Goal: Task Accomplishment & Management: Complete application form

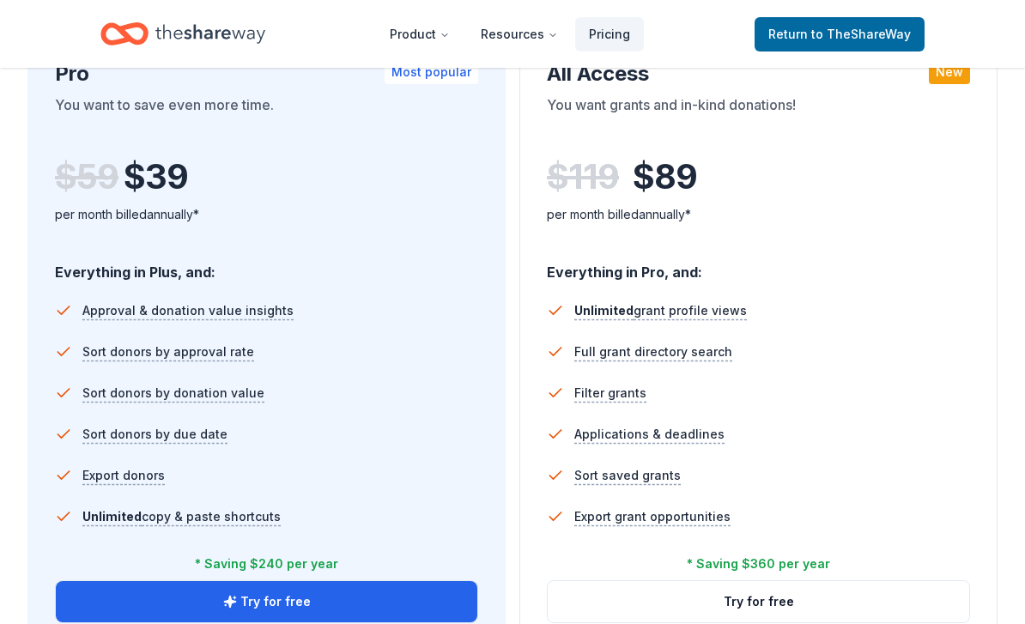
scroll to position [1002, 0]
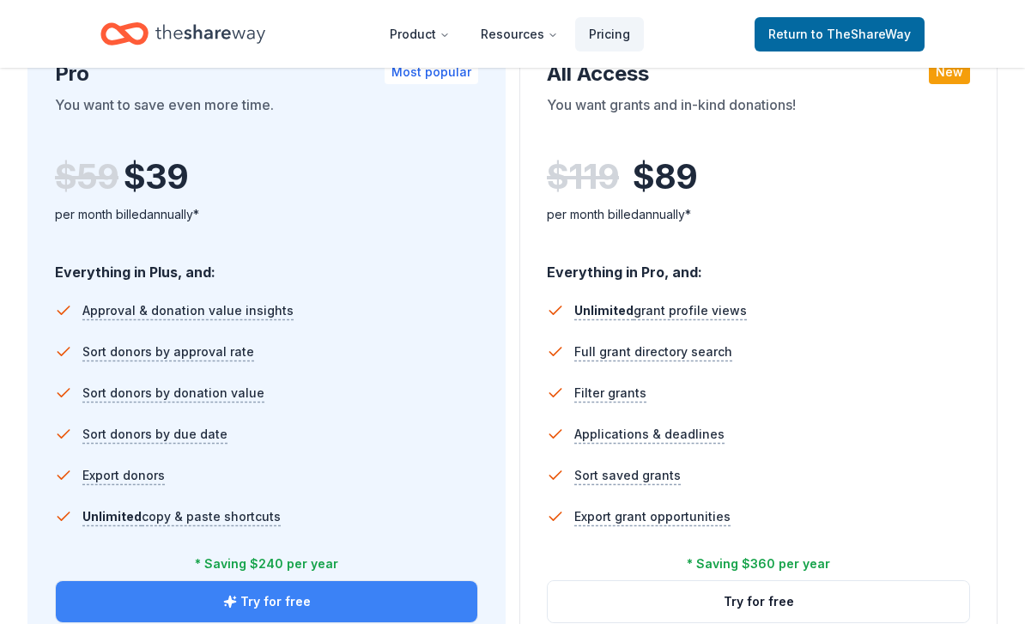
click at [353, 586] on button "Try for free" at bounding box center [267, 601] width 422 height 41
click at [377, 596] on button "Try for free" at bounding box center [267, 601] width 422 height 41
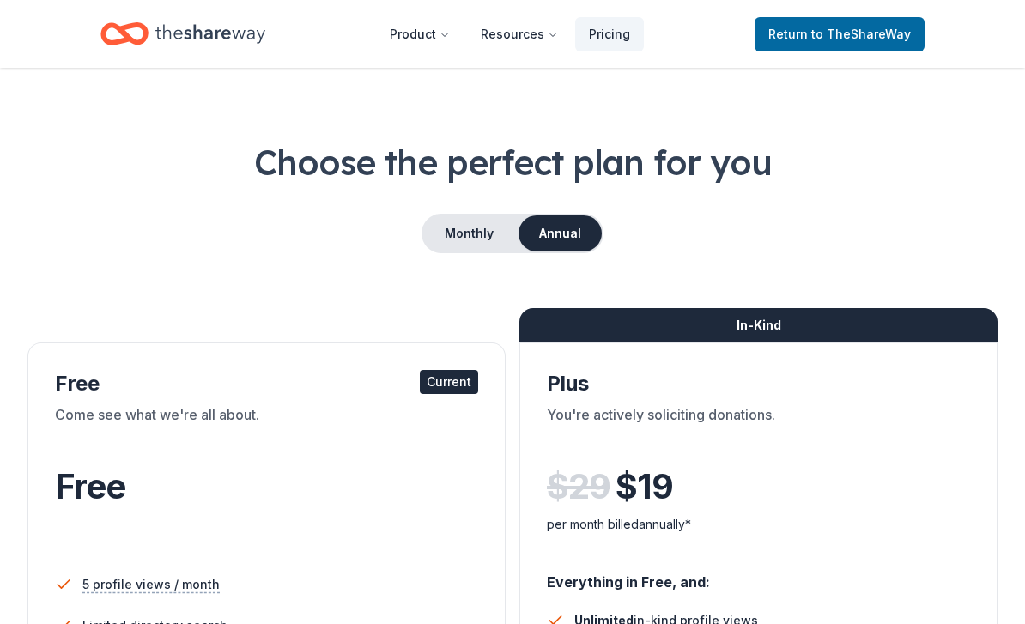
scroll to position [21, 0]
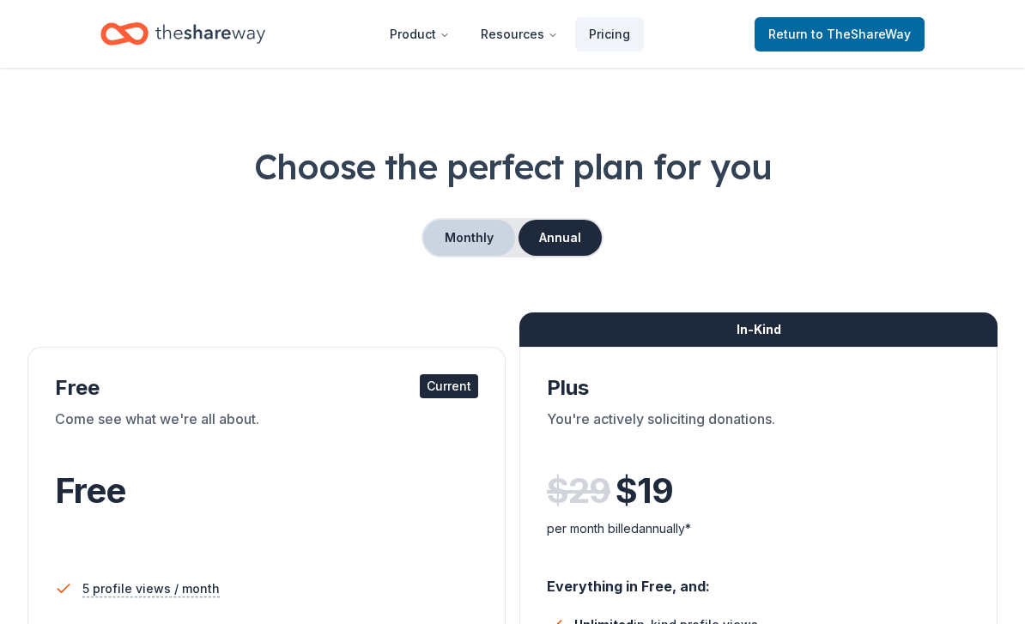
click at [446, 238] on button "Monthly" at bounding box center [469, 238] width 92 height 36
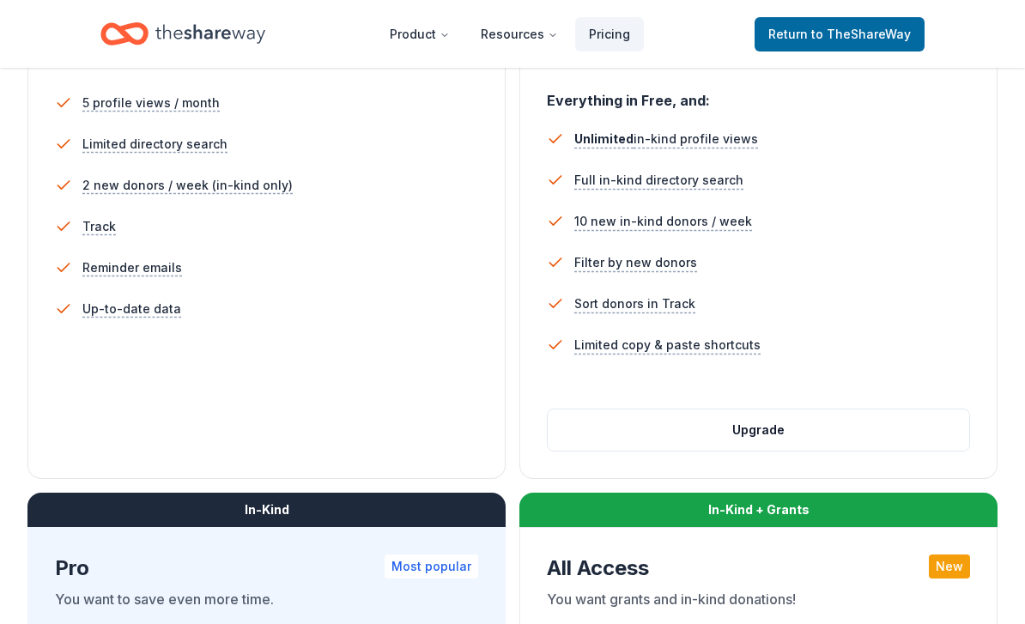
scroll to position [507, 0]
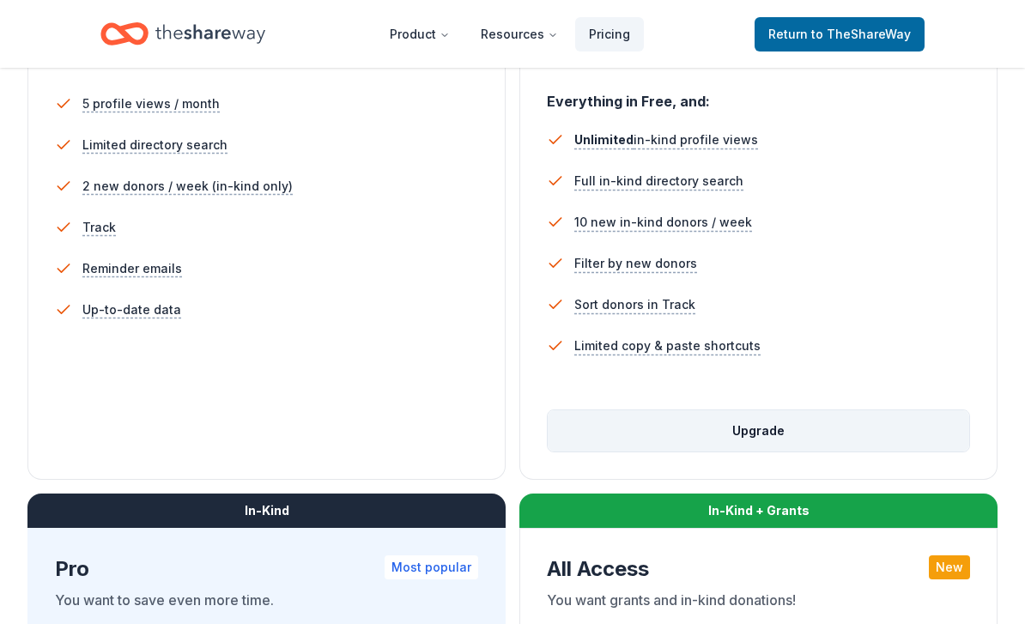
click at [865, 428] on button "Upgrade" at bounding box center [759, 430] width 422 height 41
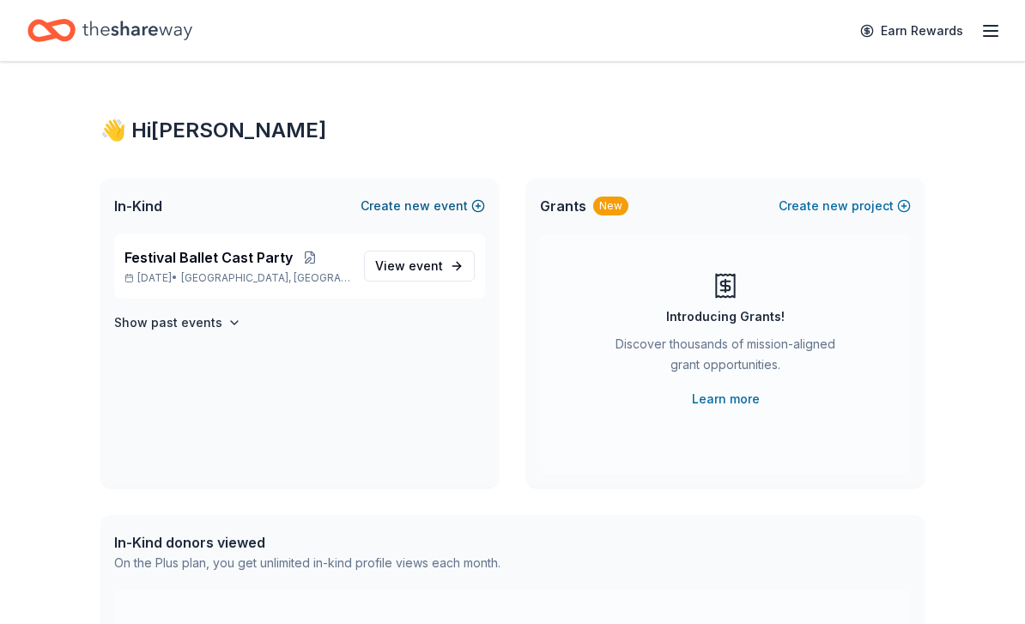
click at [437, 213] on button "Create new event" at bounding box center [423, 206] width 124 height 21
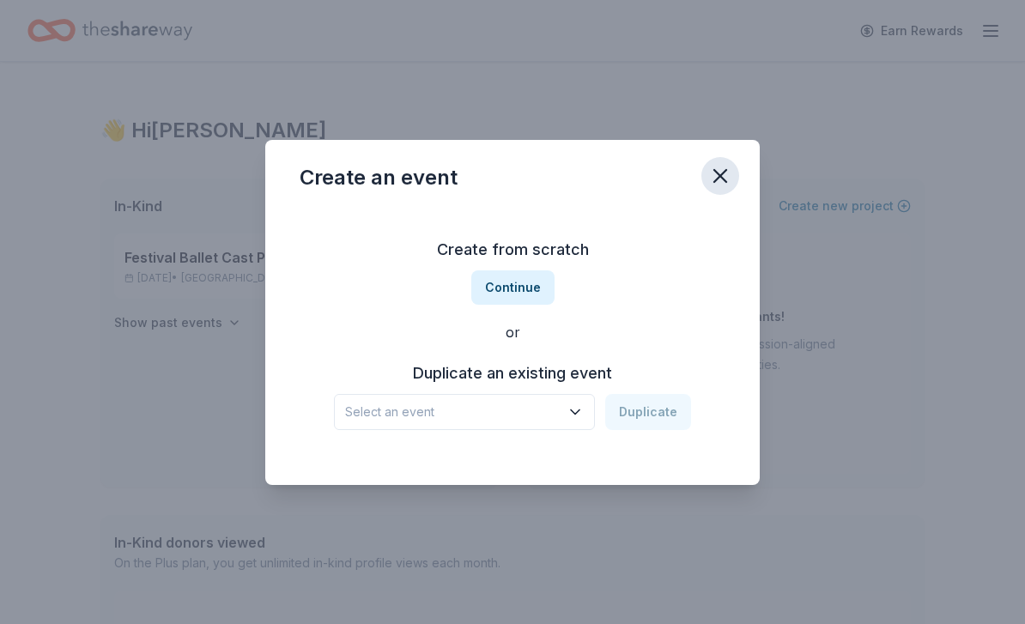
click at [726, 176] on icon "button" at bounding box center [720, 176] width 24 height 24
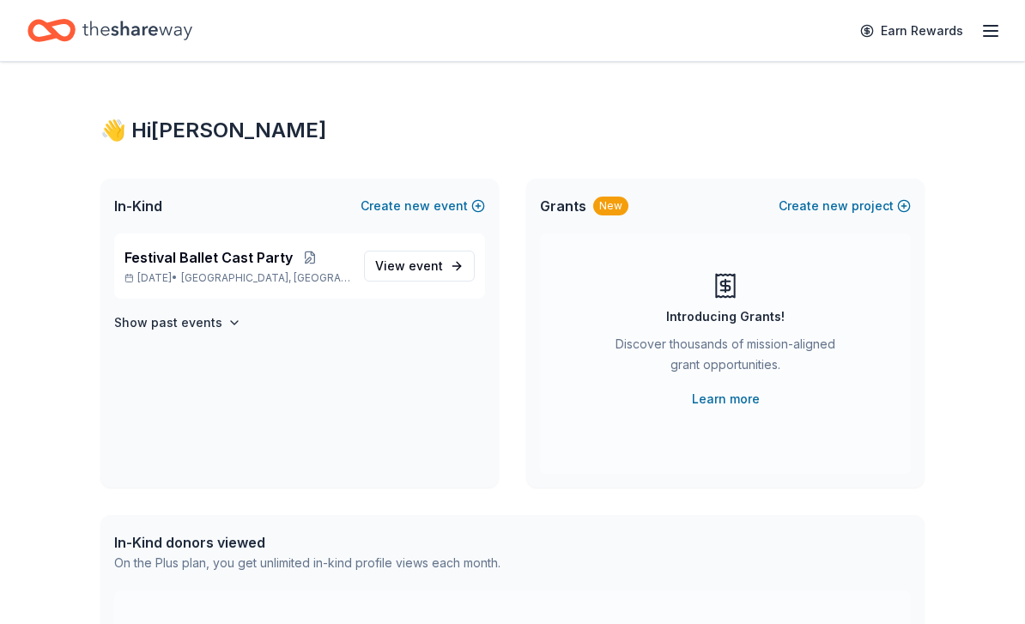
click at [989, 32] on icon "button" at bounding box center [990, 31] width 21 height 21
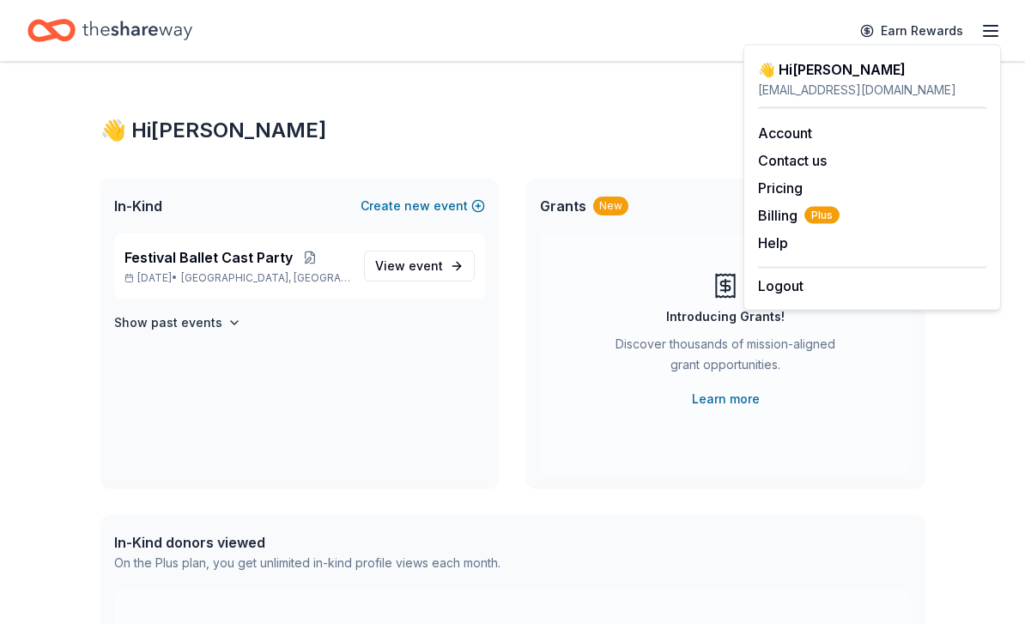
click at [565, 112] on div "👋 Hi [PERSON_NAME] In-Kind Create new event Festival Ballet Cast Party [DATE] •…" at bounding box center [512, 546] width 879 height 968
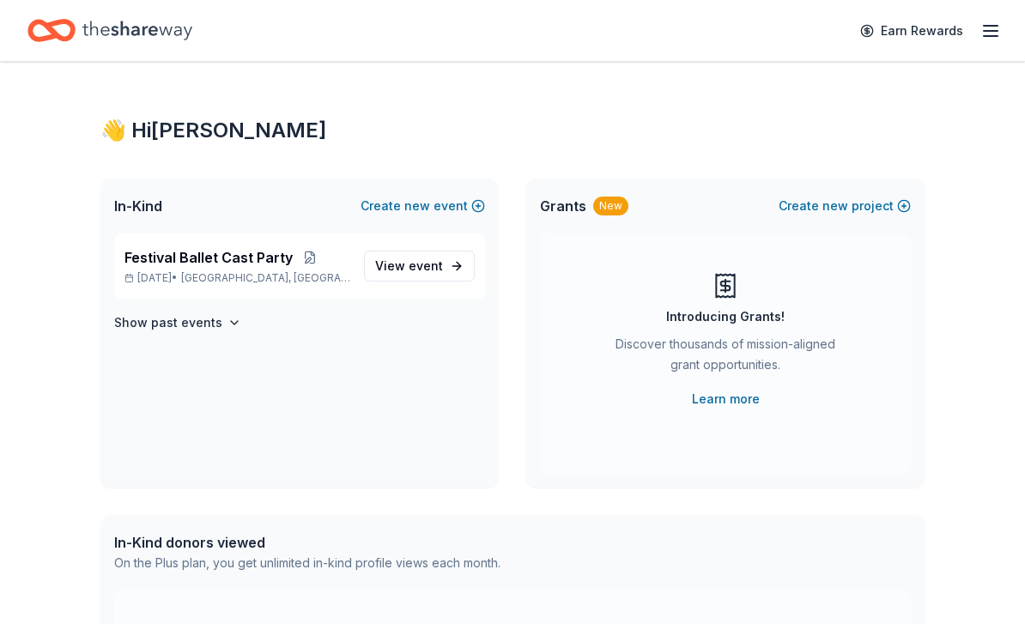
click at [987, 40] on icon "button" at bounding box center [990, 31] width 21 height 21
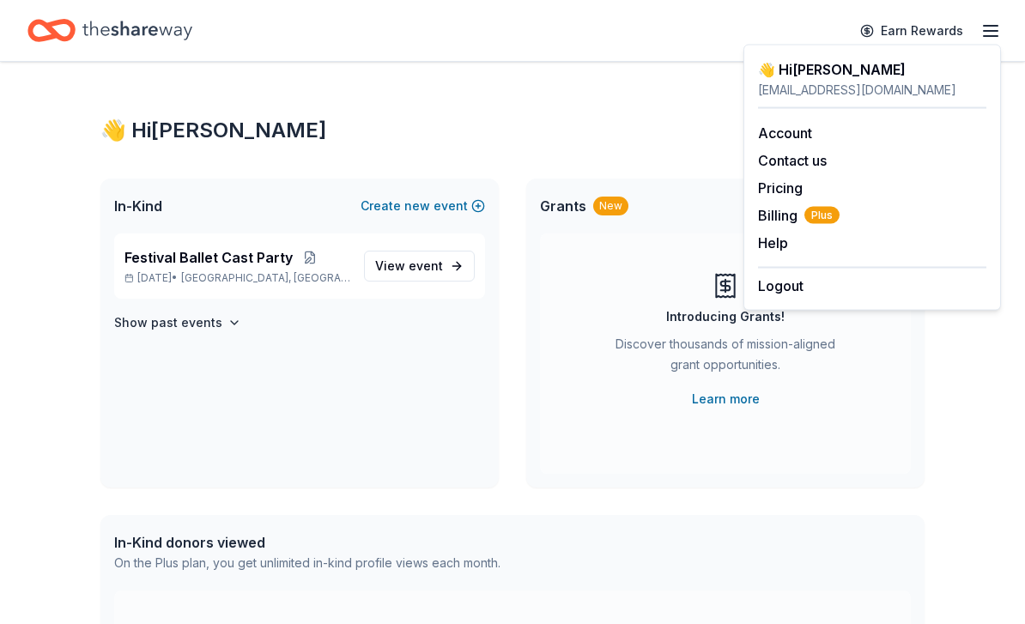
click at [974, 495] on div "👋 Hi [PERSON_NAME] In-Kind Create new event Festival Ballet Cast Party [DATE] •…" at bounding box center [512, 546] width 1025 height 968
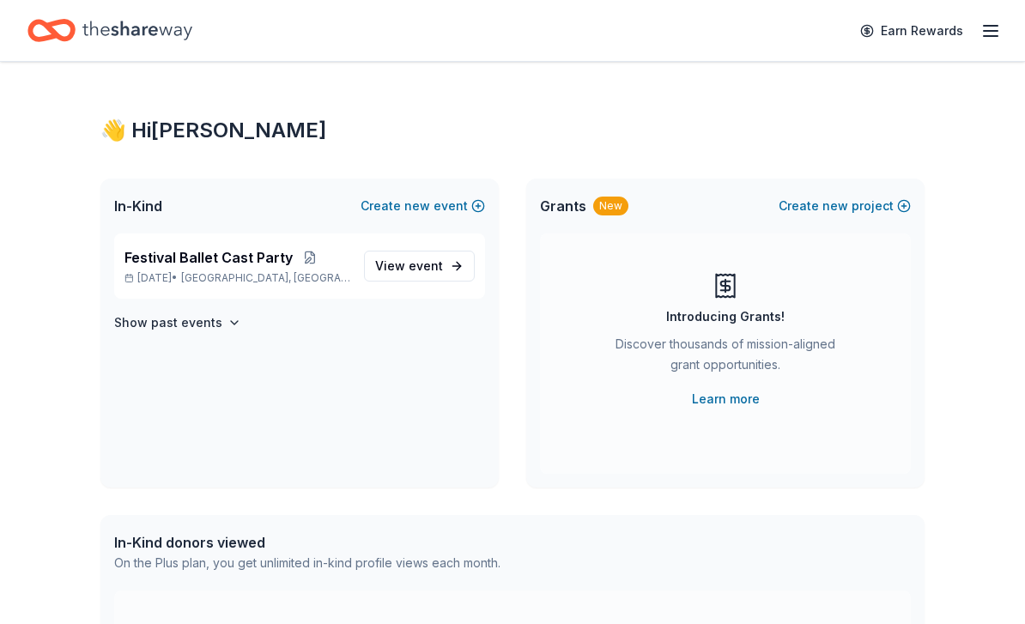
click at [58, 36] on icon "Home" at bounding box center [59, 29] width 27 height 17
click at [53, 35] on icon "Home" at bounding box center [59, 29] width 27 height 17
click at [142, 39] on icon "Home" at bounding box center [137, 30] width 110 height 35
click at [161, 40] on icon "Home" at bounding box center [137, 30] width 110 height 35
click at [66, 427] on div "👋 Hi [PERSON_NAME] In-Kind Create new event Festival Ballet Cast Party [DATE] •…" at bounding box center [512, 546] width 1025 height 968
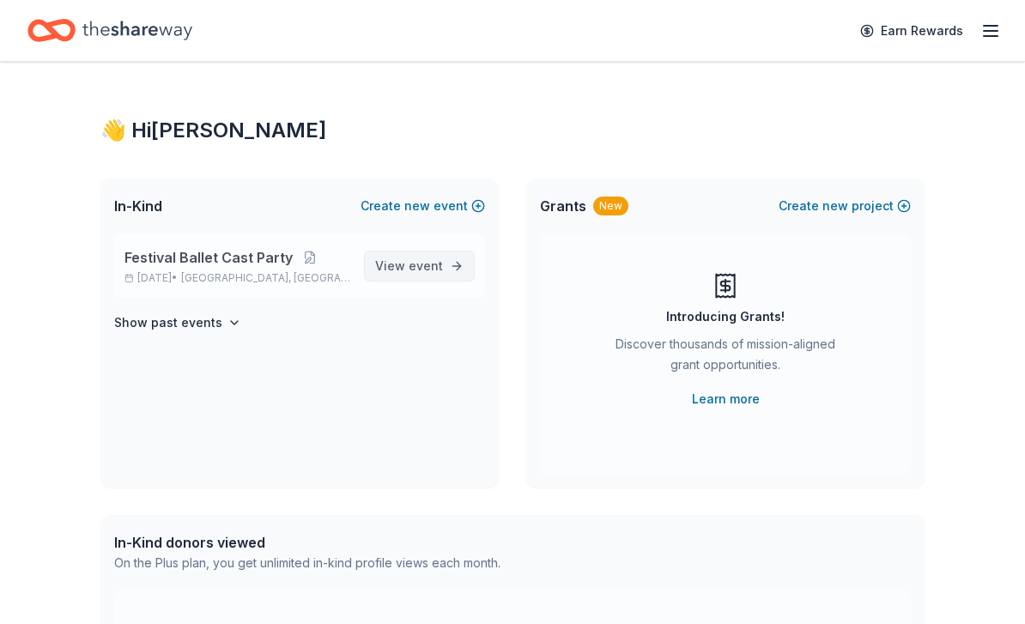
click at [415, 262] on span "event" at bounding box center [426, 265] width 34 height 15
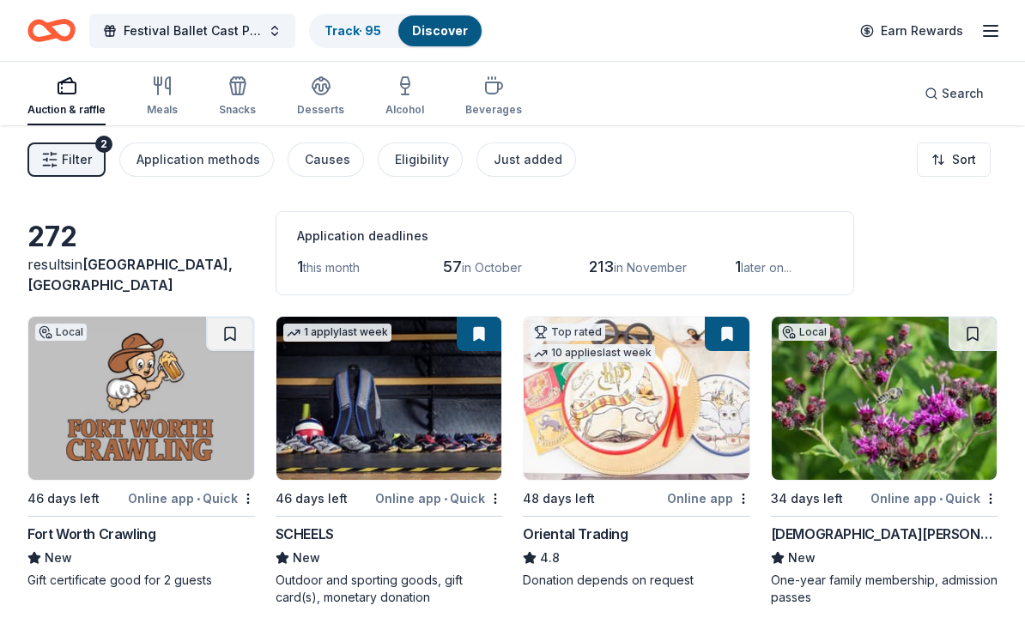
click at [999, 31] on icon "button" at bounding box center [990, 31] width 21 height 21
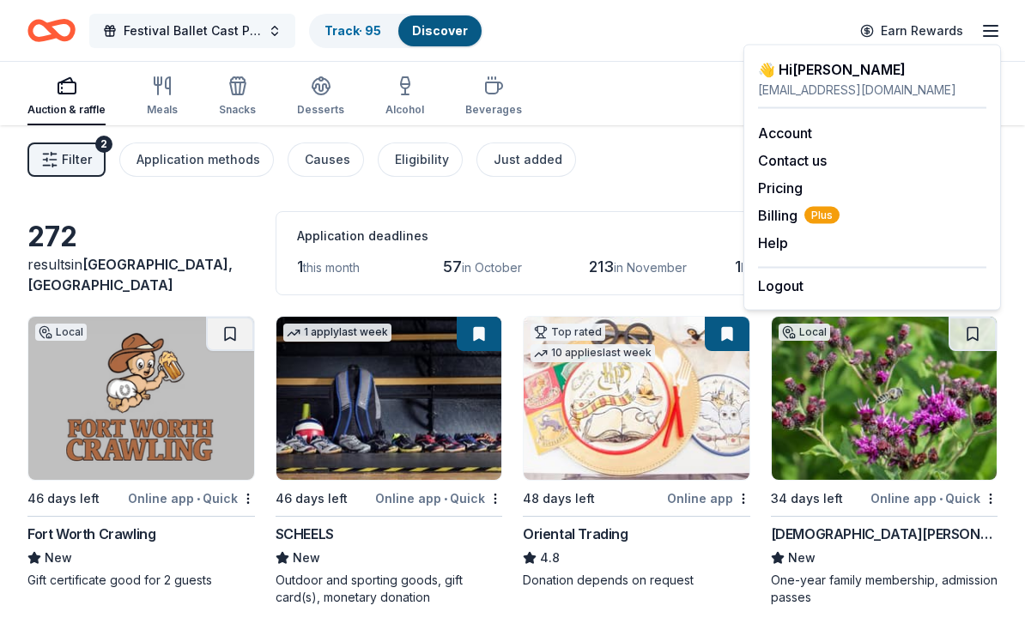
click at [200, 27] on span "Festival Ballet Cast Party" at bounding box center [192, 31] width 137 height 21
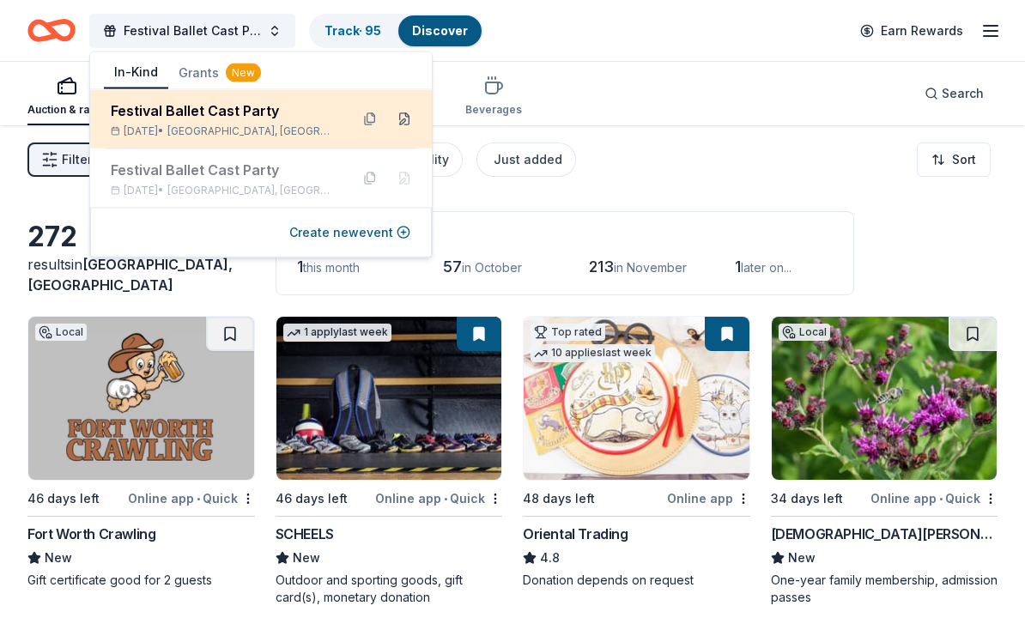
click at [407, 124] on button at bounding box center [404, 119] width 27 height 27
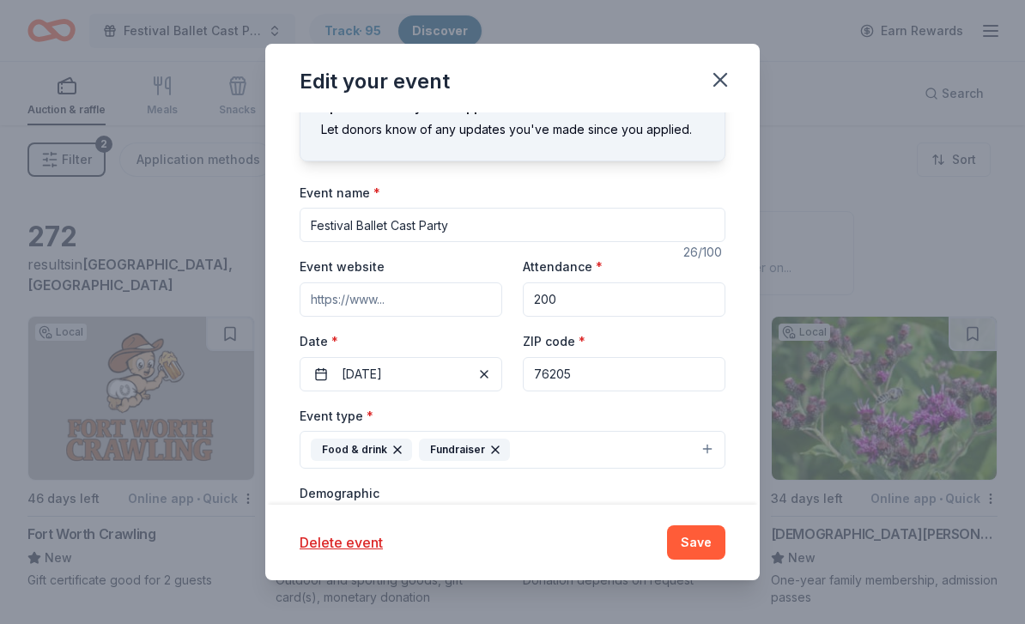
scroll to position [83, 0]
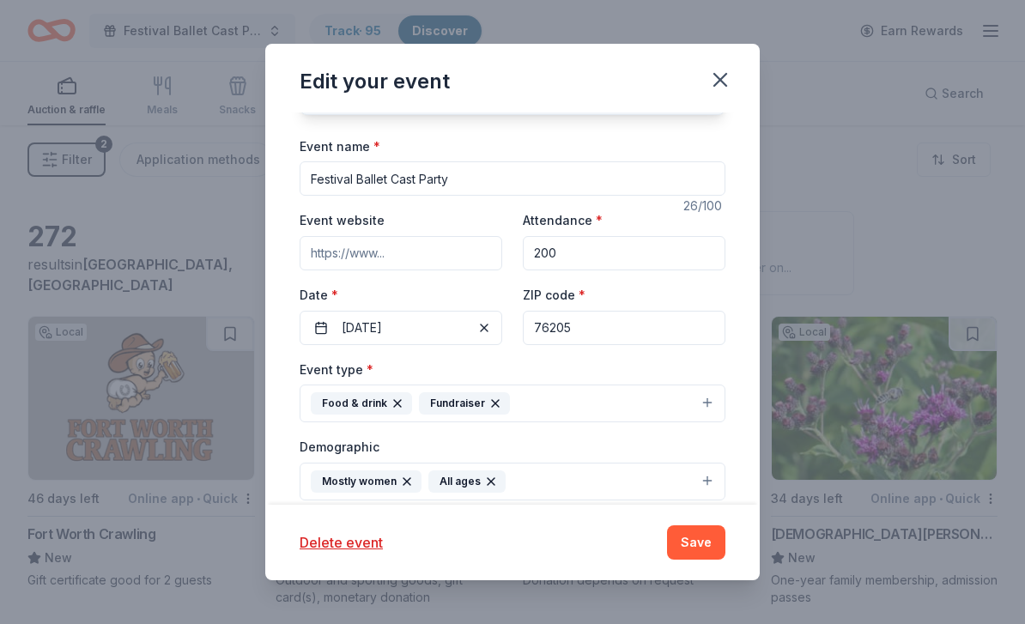
click at [621, 172] on input "Festival Ballet Cast Party" at bounding box center [513, 178] width 426 height 34
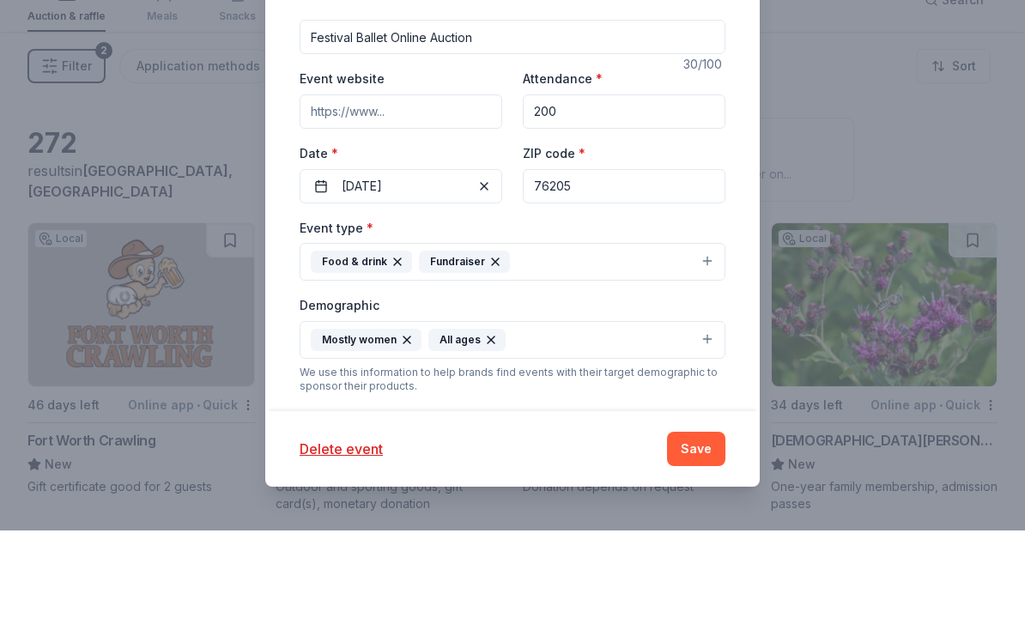
scroll to position [177, 0]
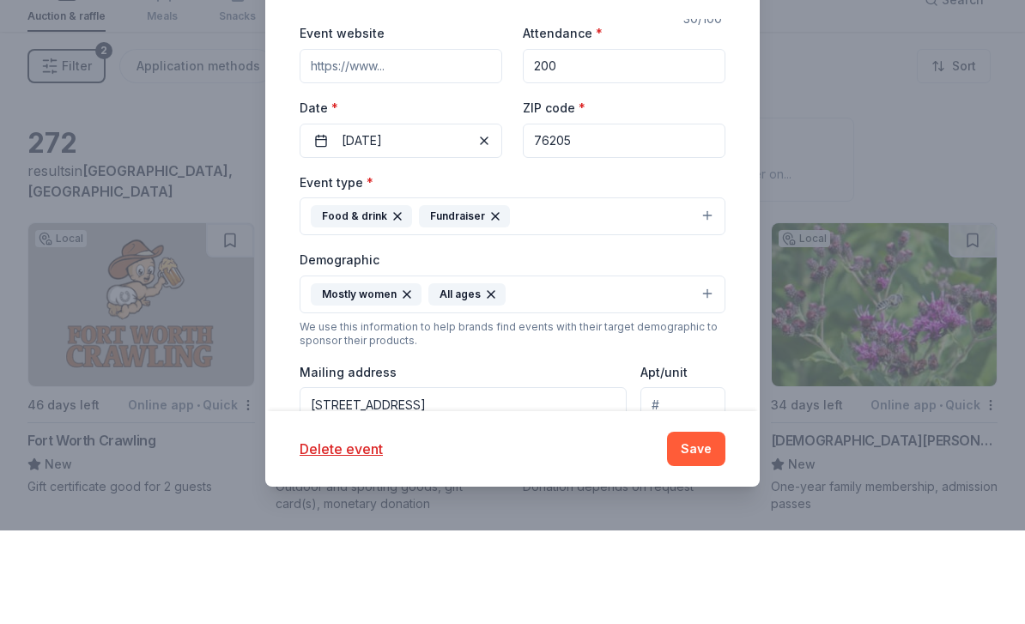
type input "Festival Ballet Online Auction"
click at [626, 143] on input "200" at bounding box center [624, 160] width 203 height 34
click at [661, 143] on input "200" at bounding box center [624, 160] width 203 height 34
type input "2"
type input "1"
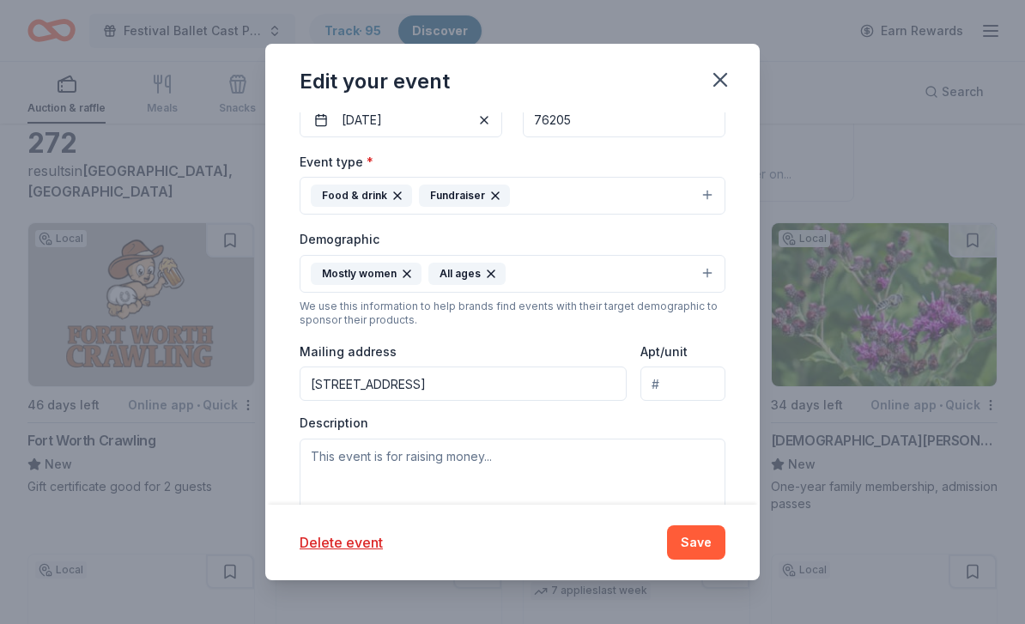
scroll to position [259, 0]
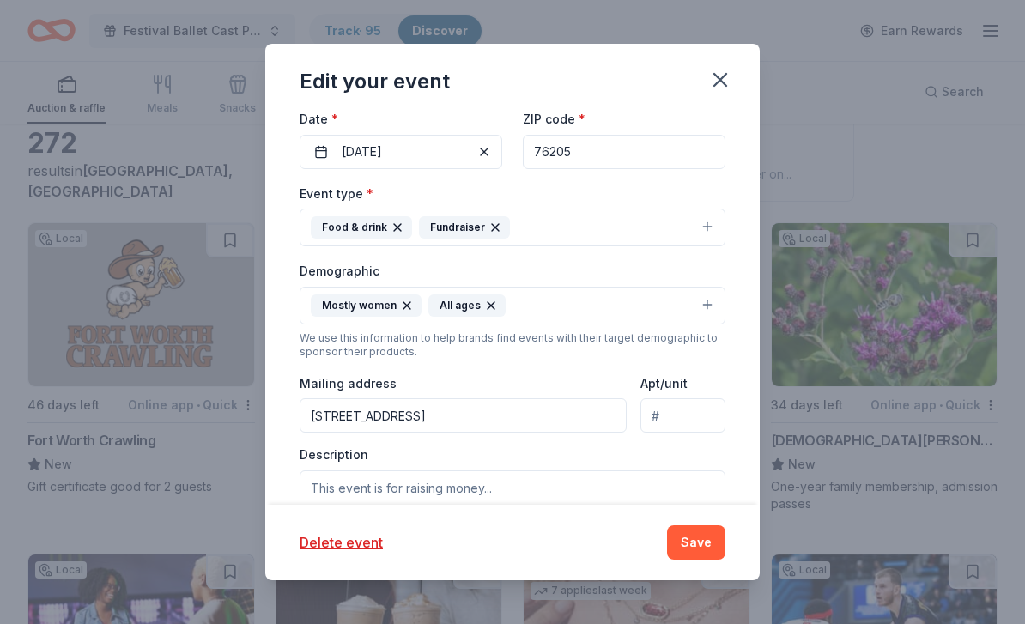
type input "500"
click at [395, 225] on icon "button" at bounding box center [398, 228] width 14 height 14
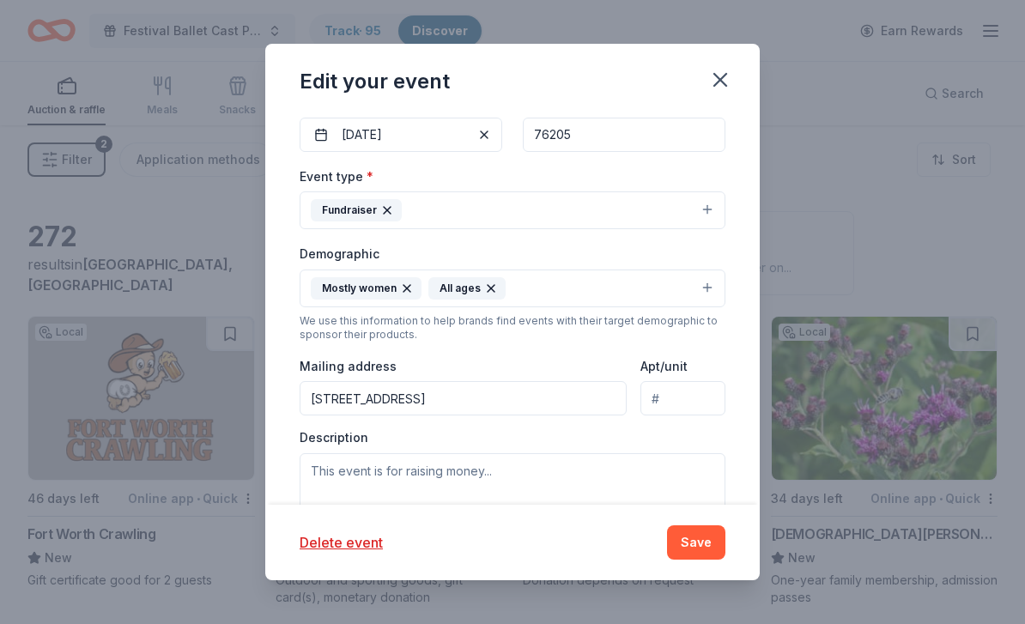
scroll to position [273, 0]
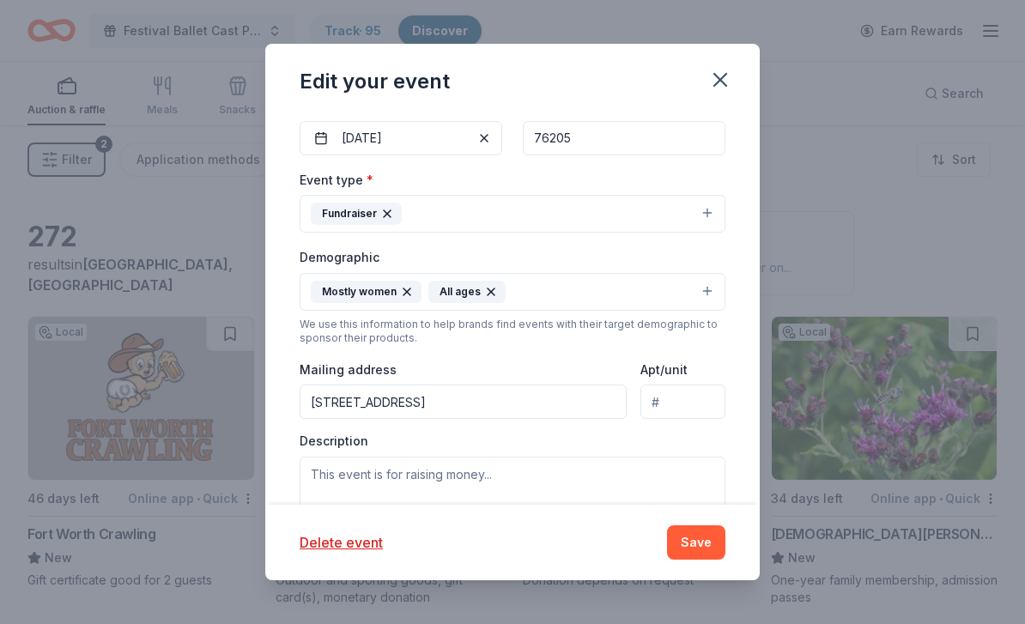
click at [708, 288] on button "Mostly women All ages" at bounding box center [513, 292] width 426 height 38
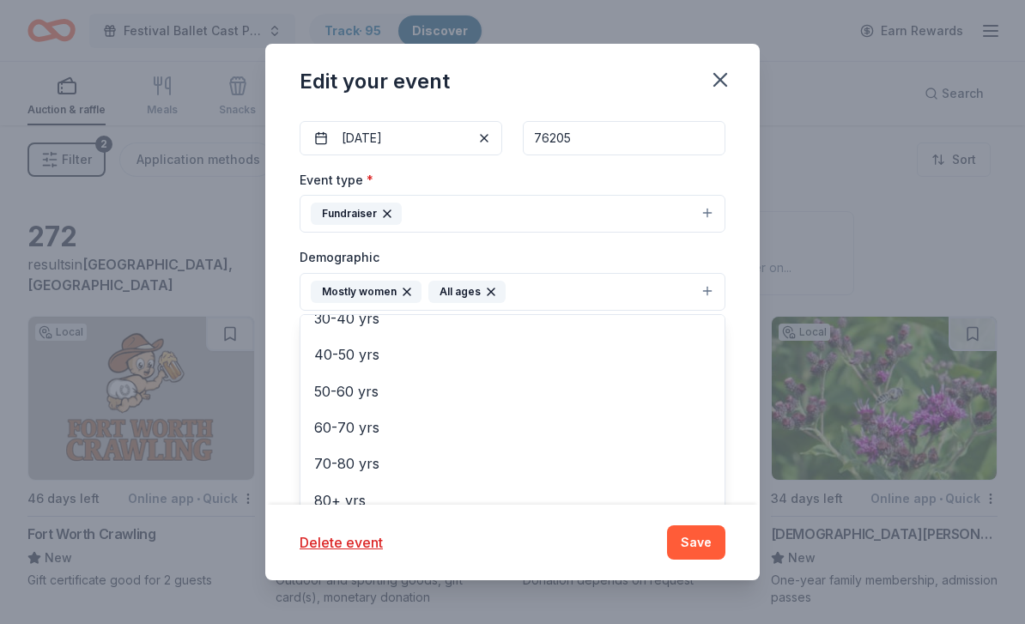
scroll to position [199, 0]
click at [714, 300] on button "Mostly women All ages" at bounding box center [513, 292] width 426 height 38
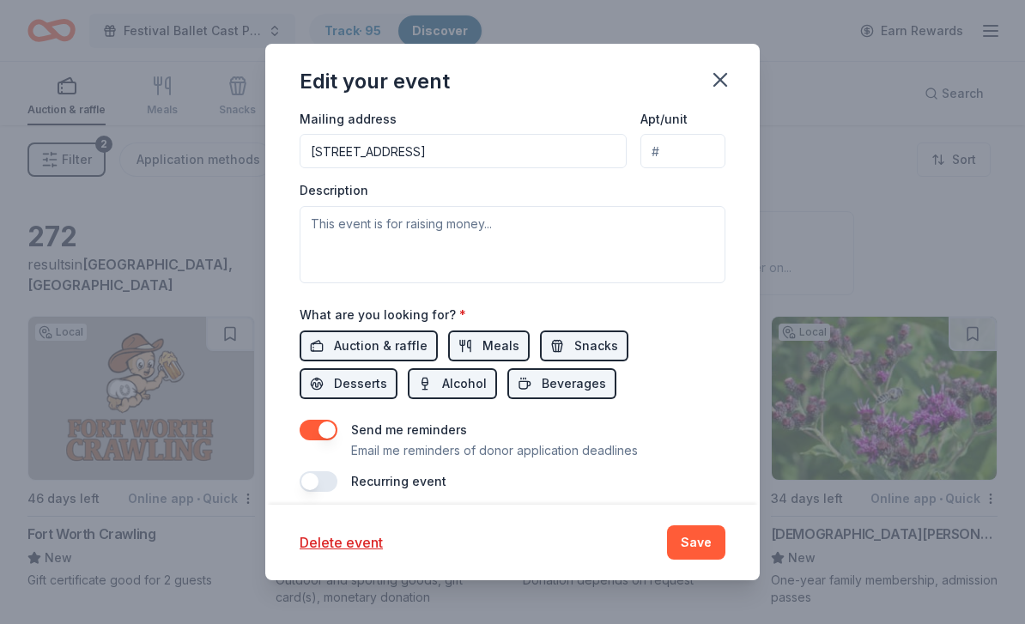
scroll to position [523, 0]
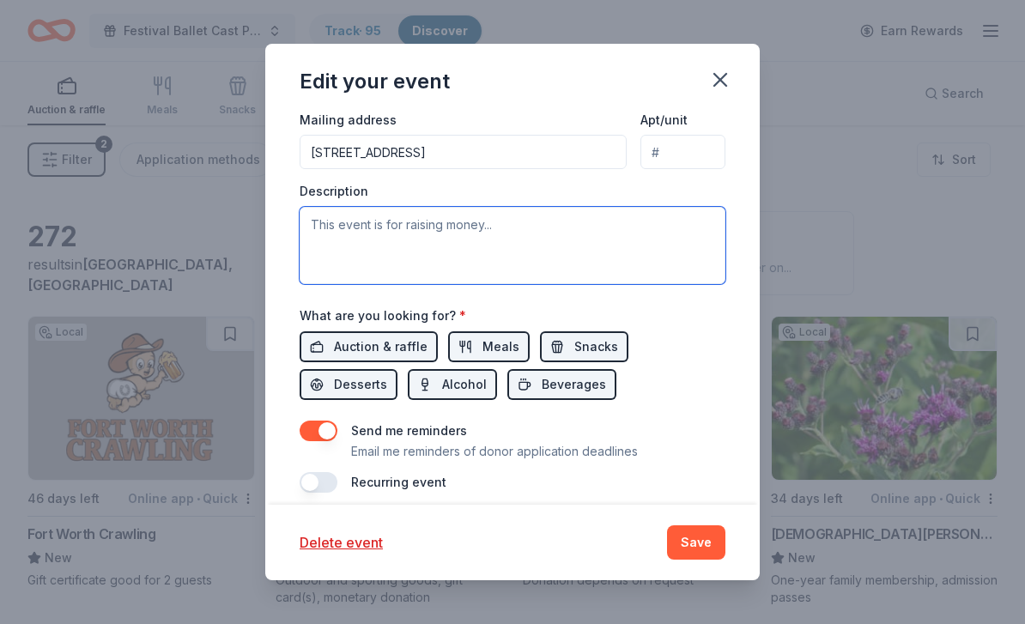
click at [619, 231] on textarea at bounding box center [513, 245] width 426 height 77
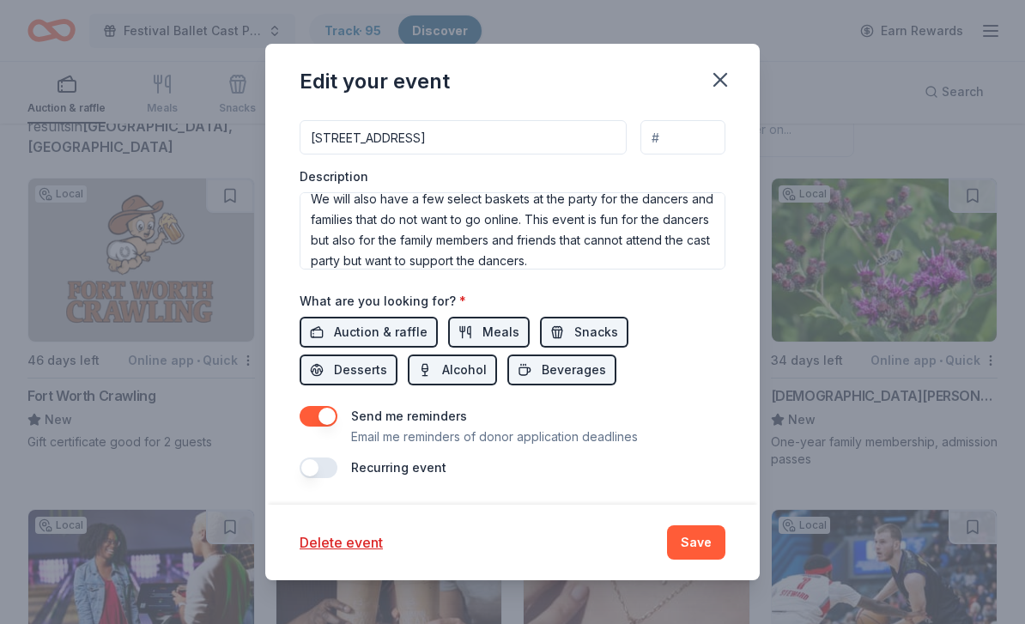
scroll to position [539, 0]
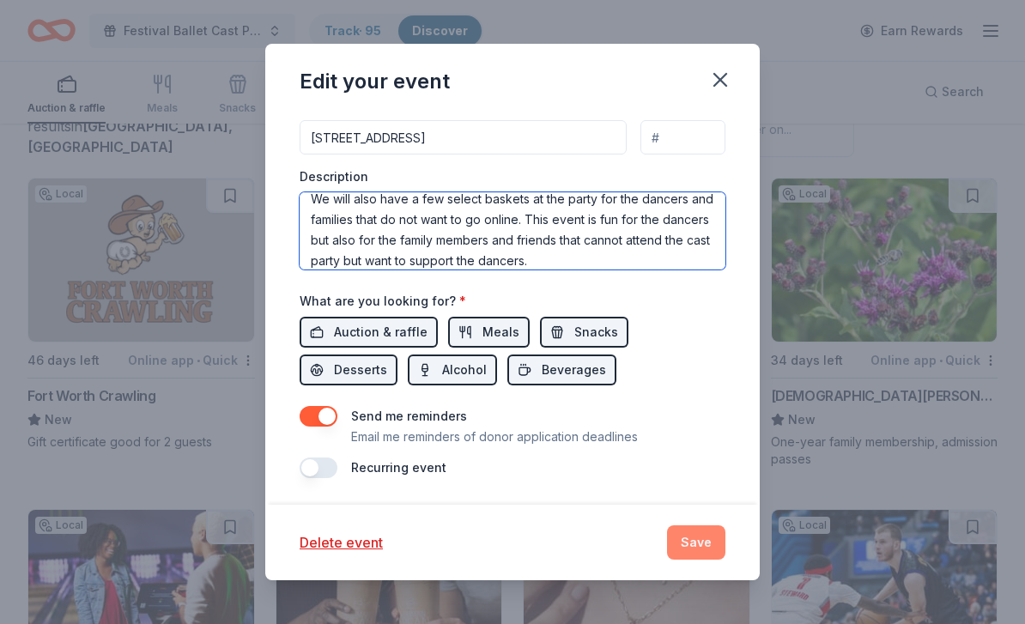
type textarea "This event is for raising money for the Festival Ballet of North Central Texas.…"
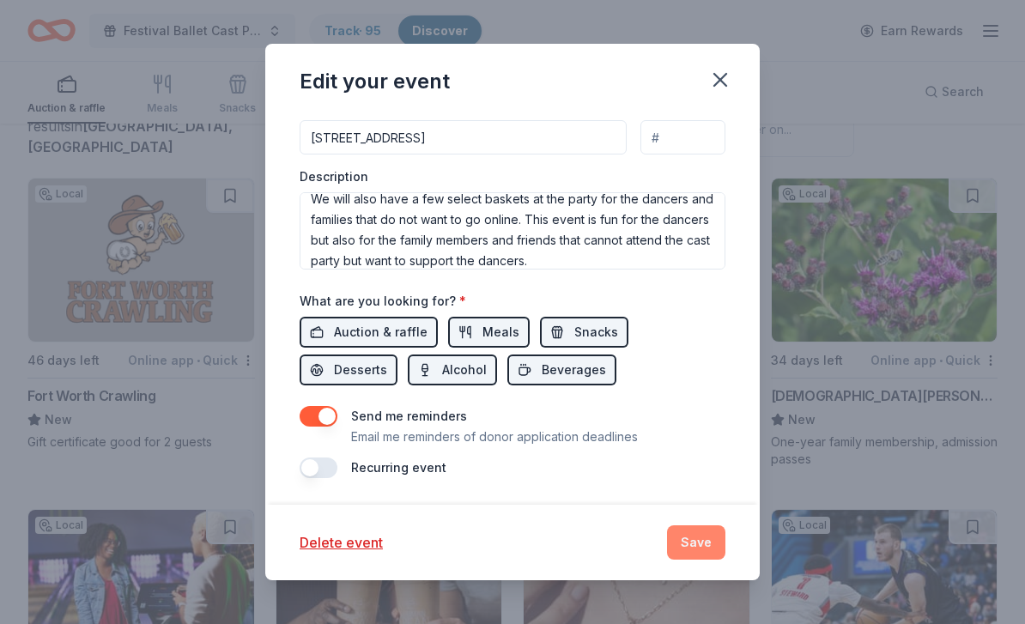
click at [691, 529] on button "Save" at bounding box center [696, 542] width 58 height 34
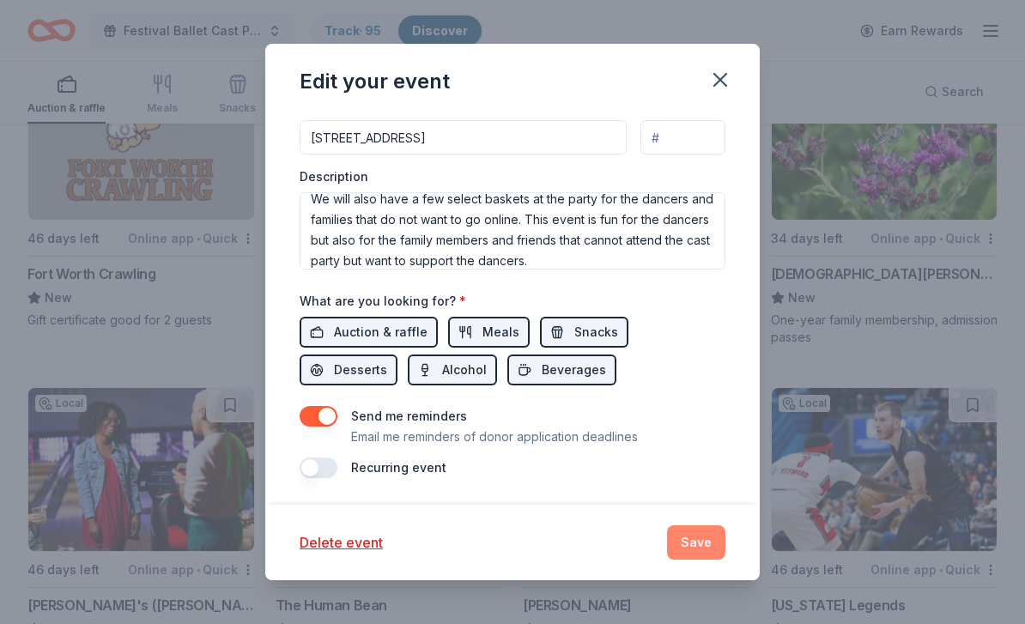
scroll to position [0, 0]
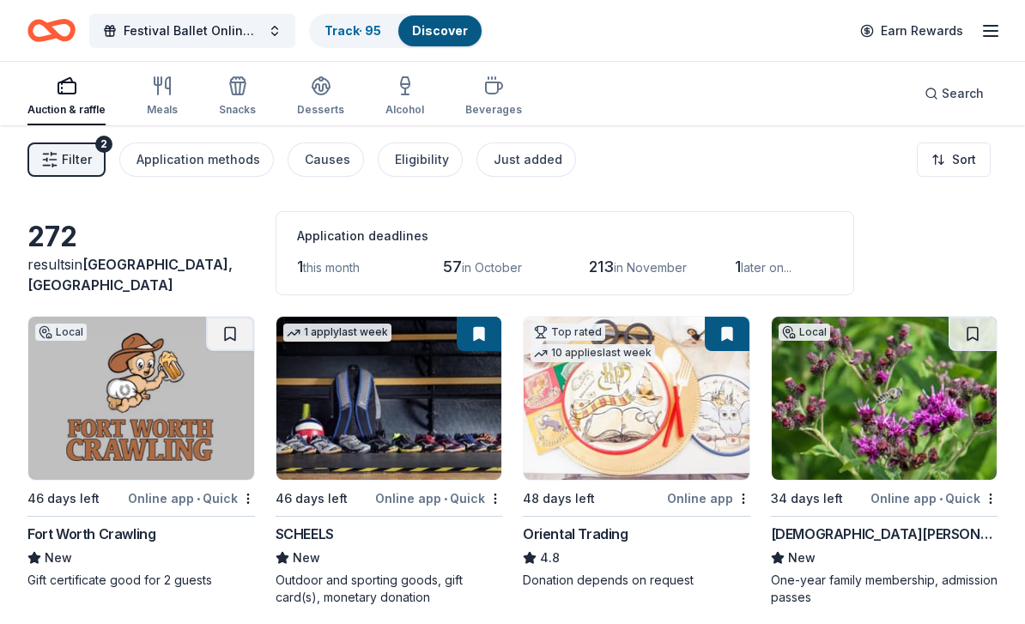
click at [995, 27] on icon "button" at bounding box center [990, 31] width 21 height 21
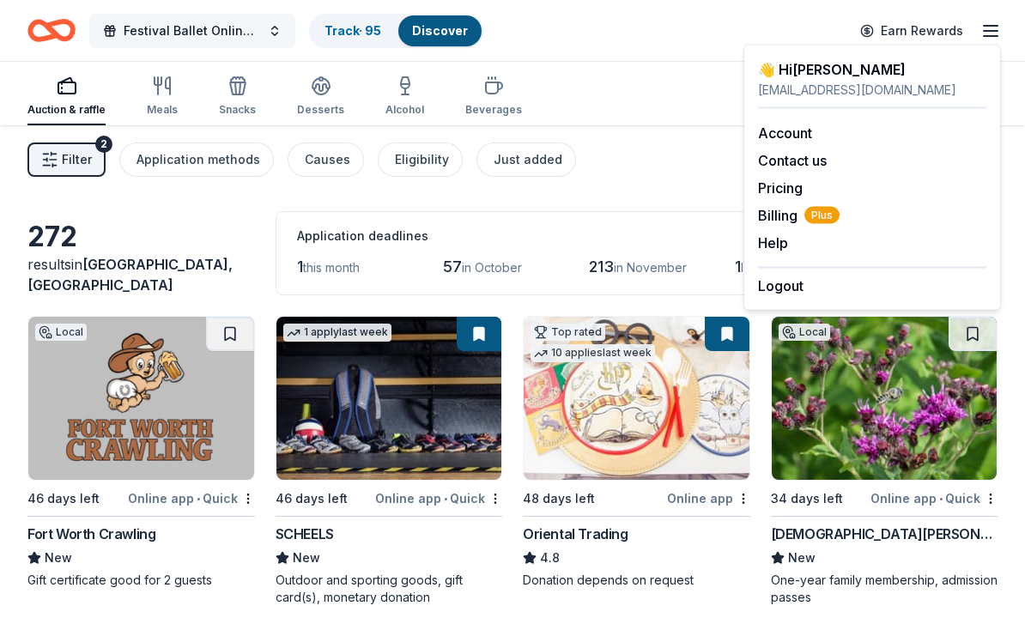
click at [200, 31] on span "Festival Ballet Online Auction" at bounding box center [192, 31] width 137 height 21
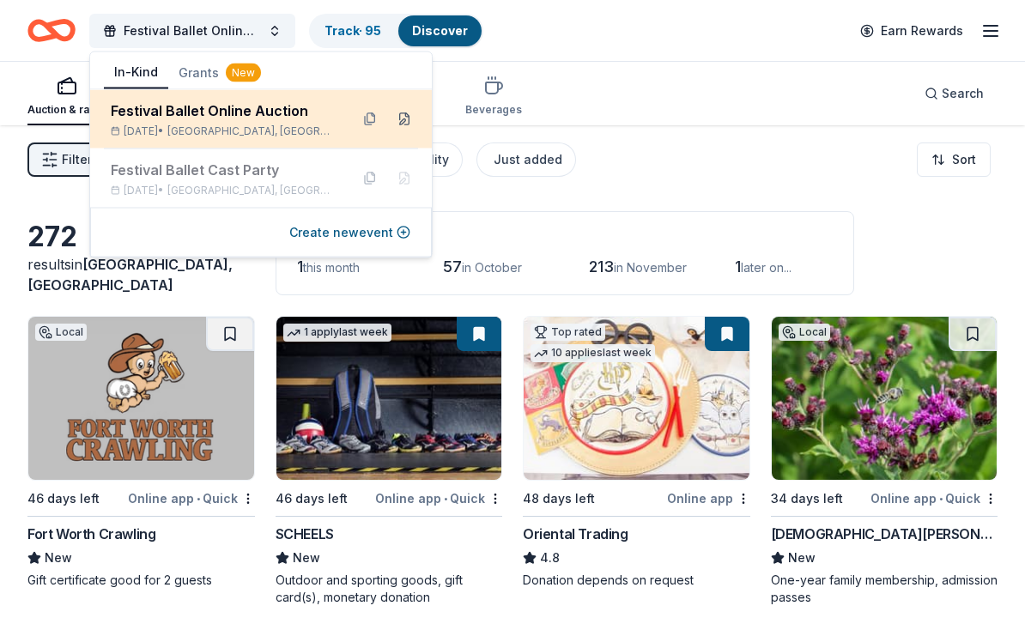
click at [406, 122] on button at bounding box center [404, 119] width 27 height 27
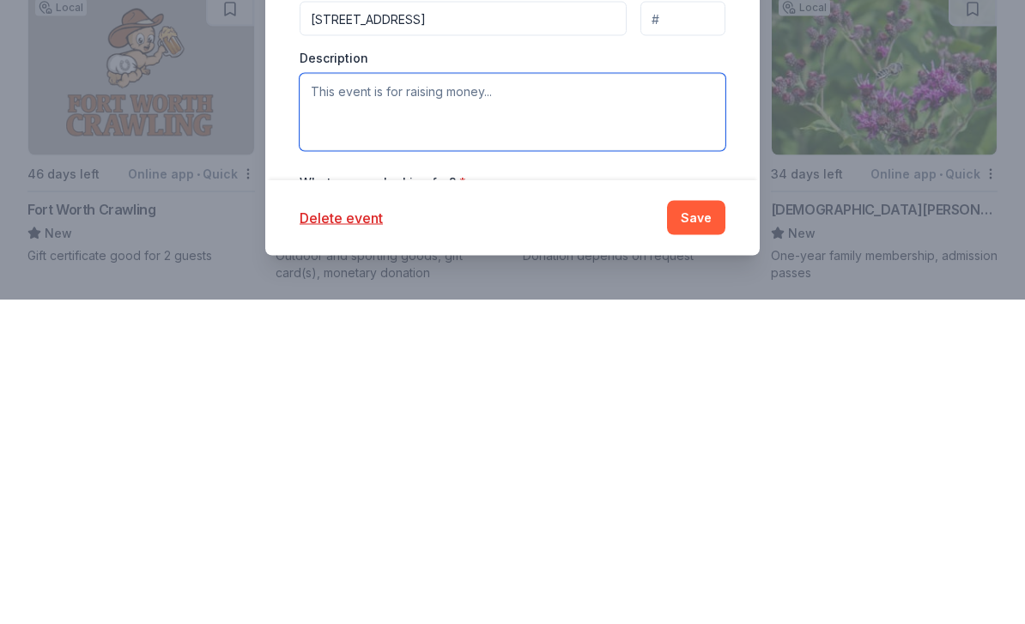
click at [343, 398] on textarea at bounding box center [513, 436] width 426 height 77
paste textarea "This event is a fundraiser benefiting the Festival Ballet of North Central Texa…"
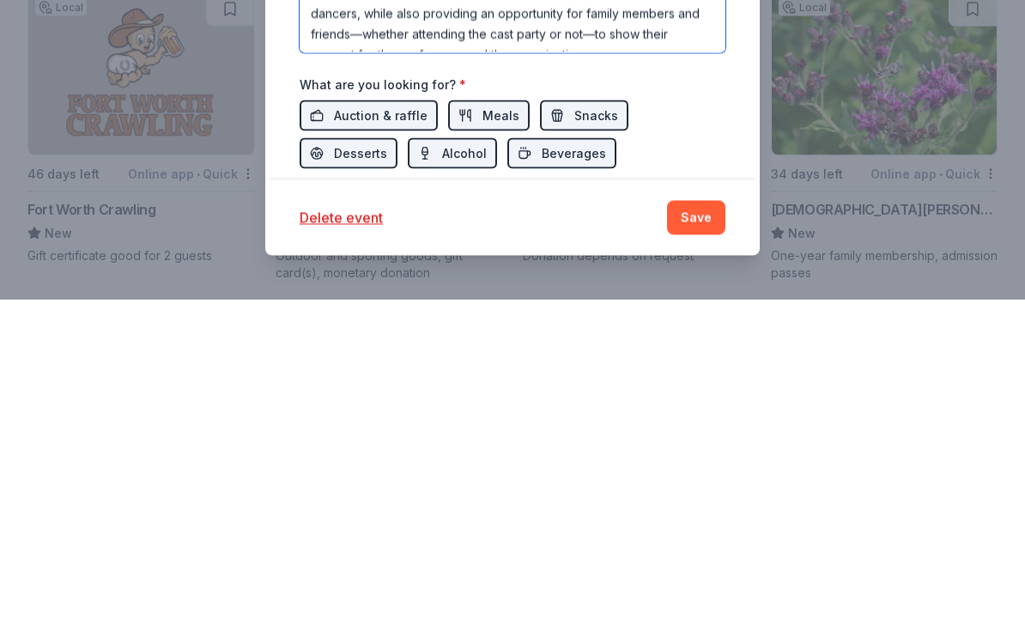
scroll to position [428, 0]
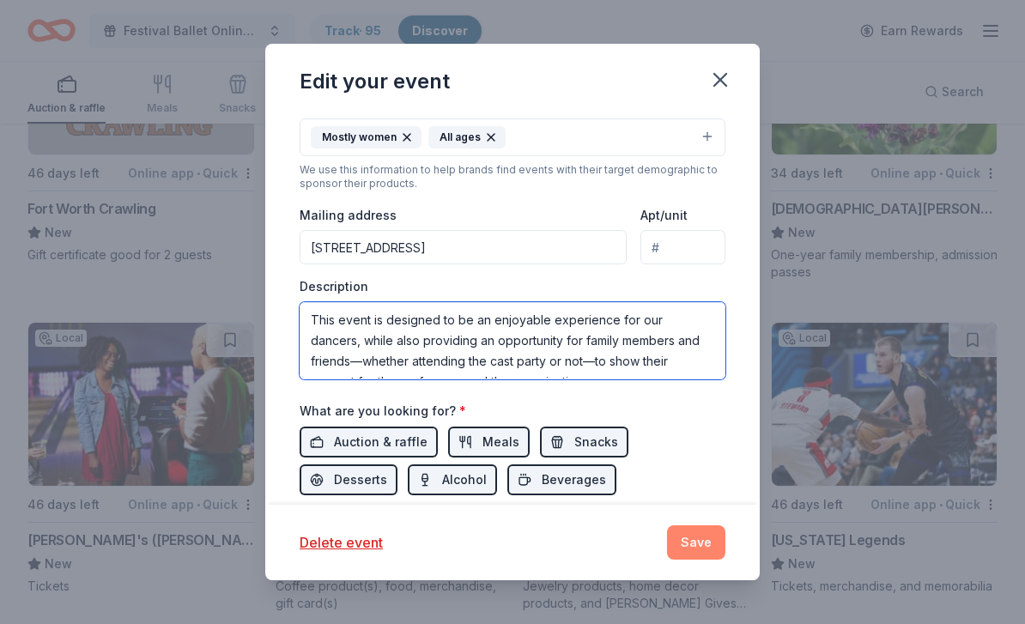
type textarea "This event is a fundraiser benefiting the Festival Ballet of North Central Texa…"
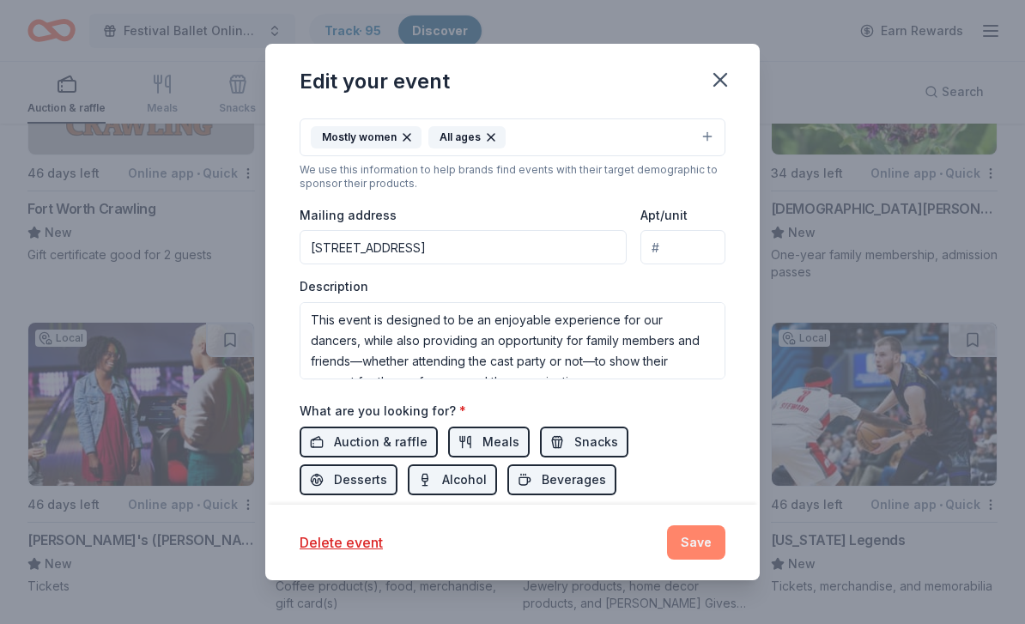
click at [701, 531] on button "Save" at bounding box center [696, 542] width 58 height 34
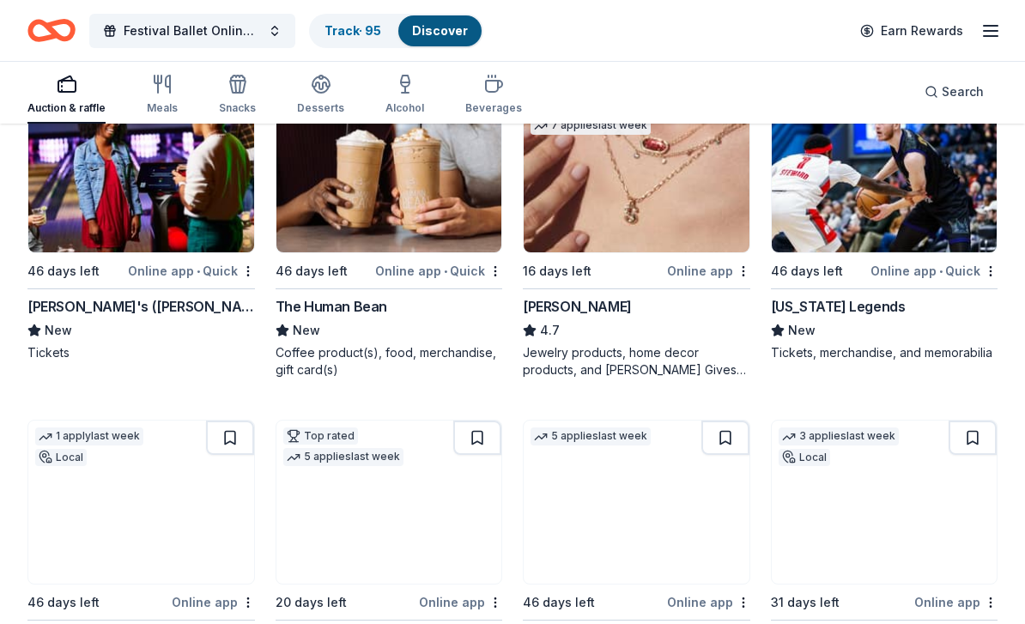
scroll to position [0, 0]
